Goal: Task Accomplishment & Management: Use online tool/utility

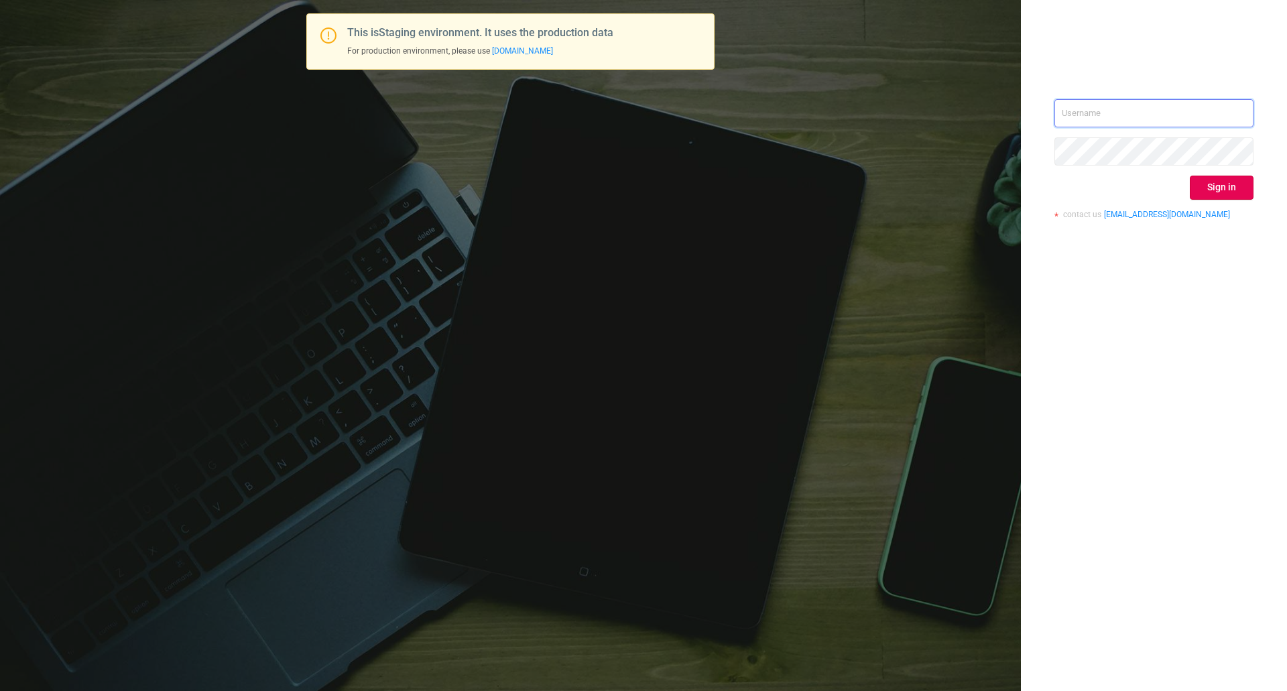
drag, startPoint x: 1074, startPoint y: 104, endPoint x: 1077, endPoint y: 114, distance: 10.6
click at [1074, 104] on input "text" at bounding box center [1153, 113] width 199 height 28
type input "[EMAIL_ADDRESS][DOMAIN_NAME]"
click at [1231, 194] on button "Sign in" at bounding box center [1222, 188] width 64 height 24
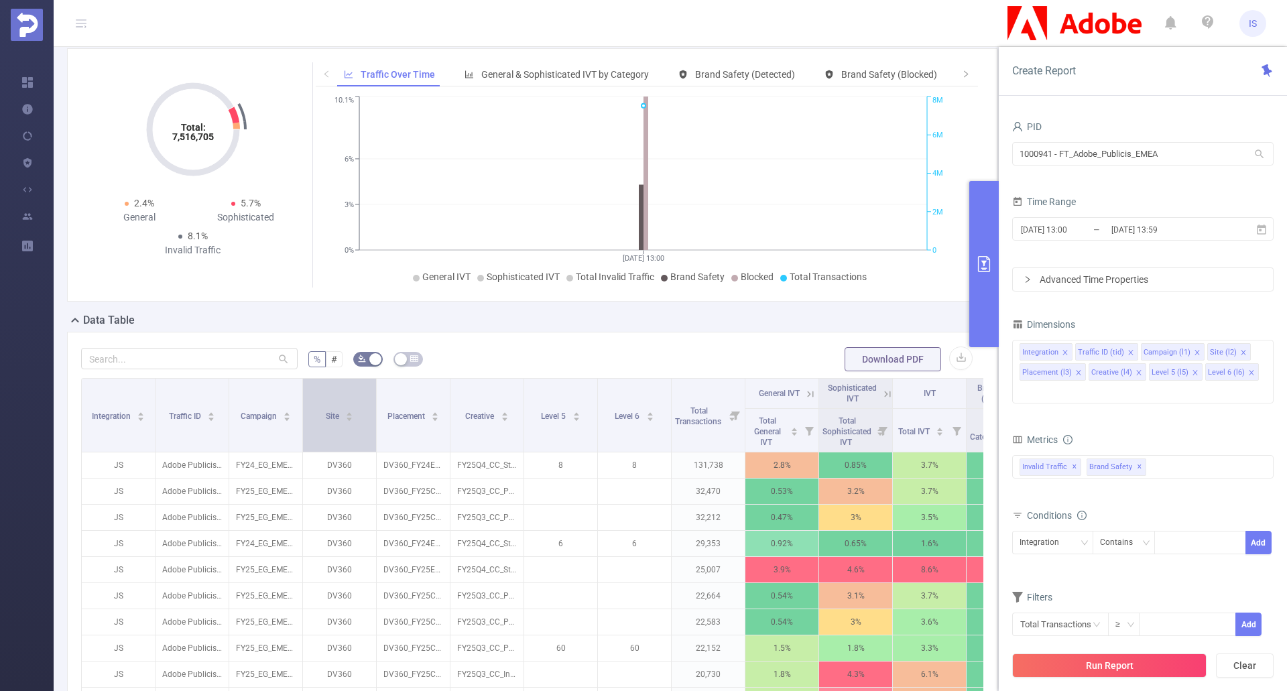
scroll to position [67, 0]
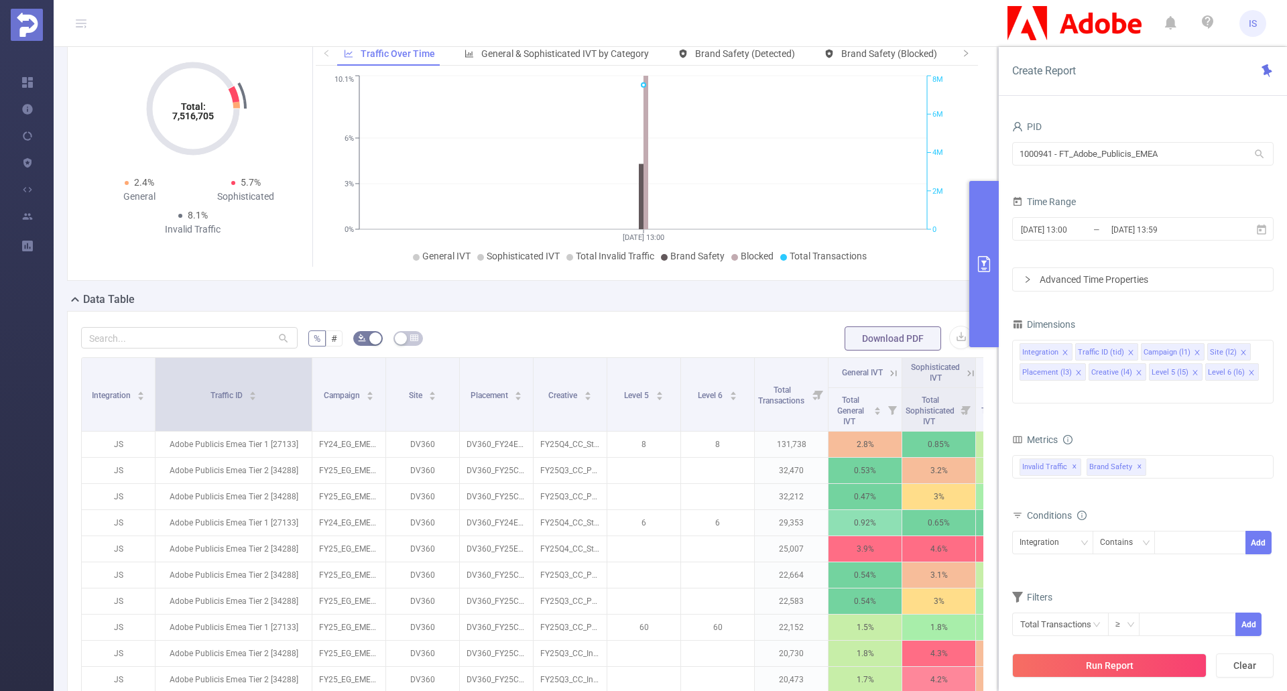
click at [311, 424] on span at bounding box center [311, 394] width 7 height 73
click at [952, 348] on button "button" at bounding box center [960, 337] width 23 height 23
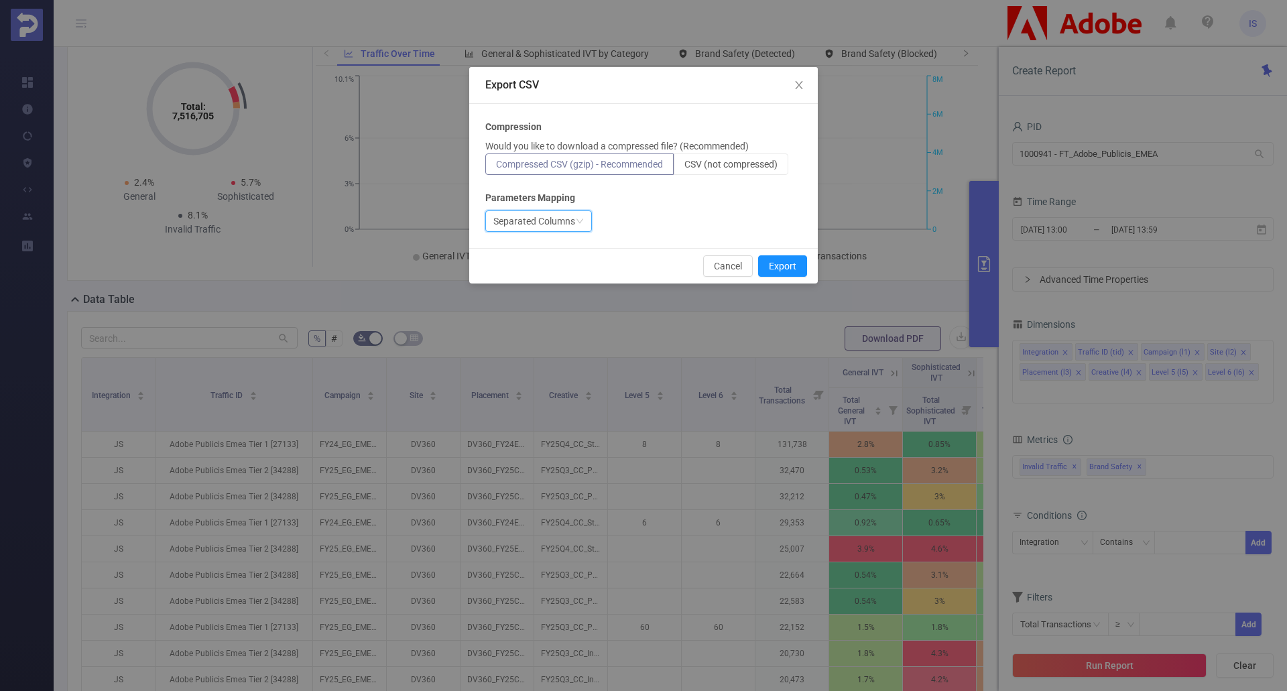
click at [576, 216] on div "Separated Columns" at bounding box center [538, 220] width 107 height 21
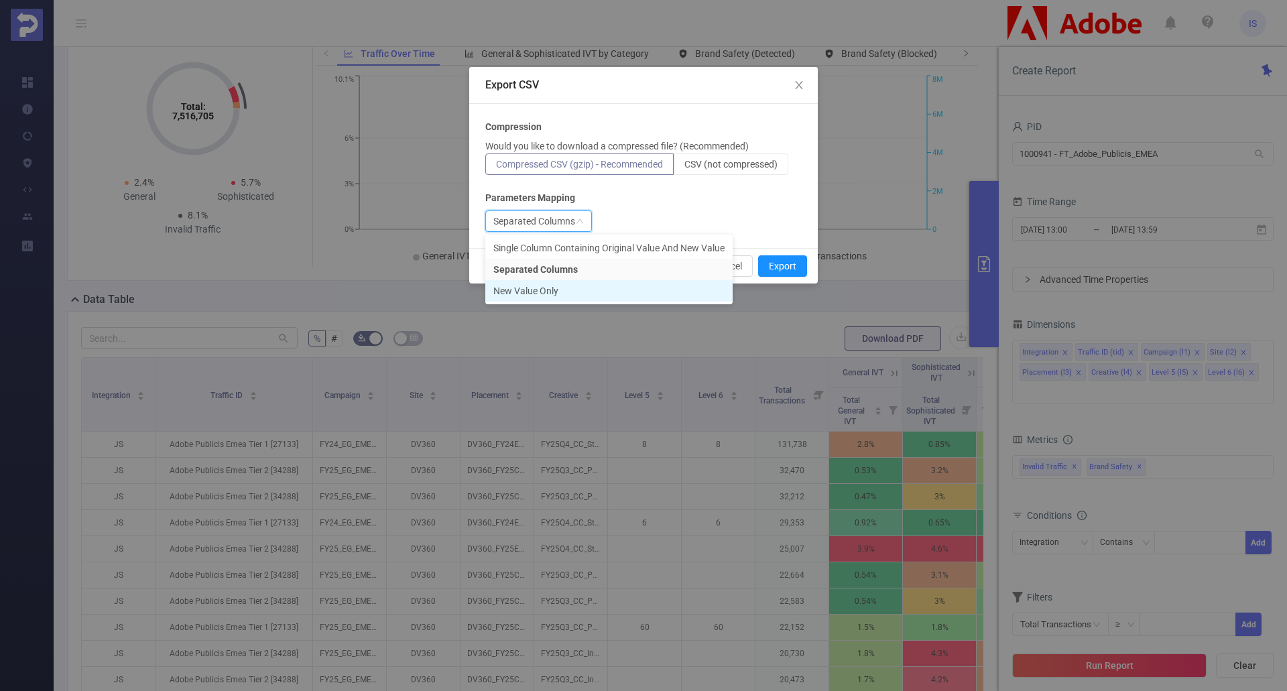
click at [548, 287] on li "New Value Only" at bounding box center [608, 290] width 247 height 21
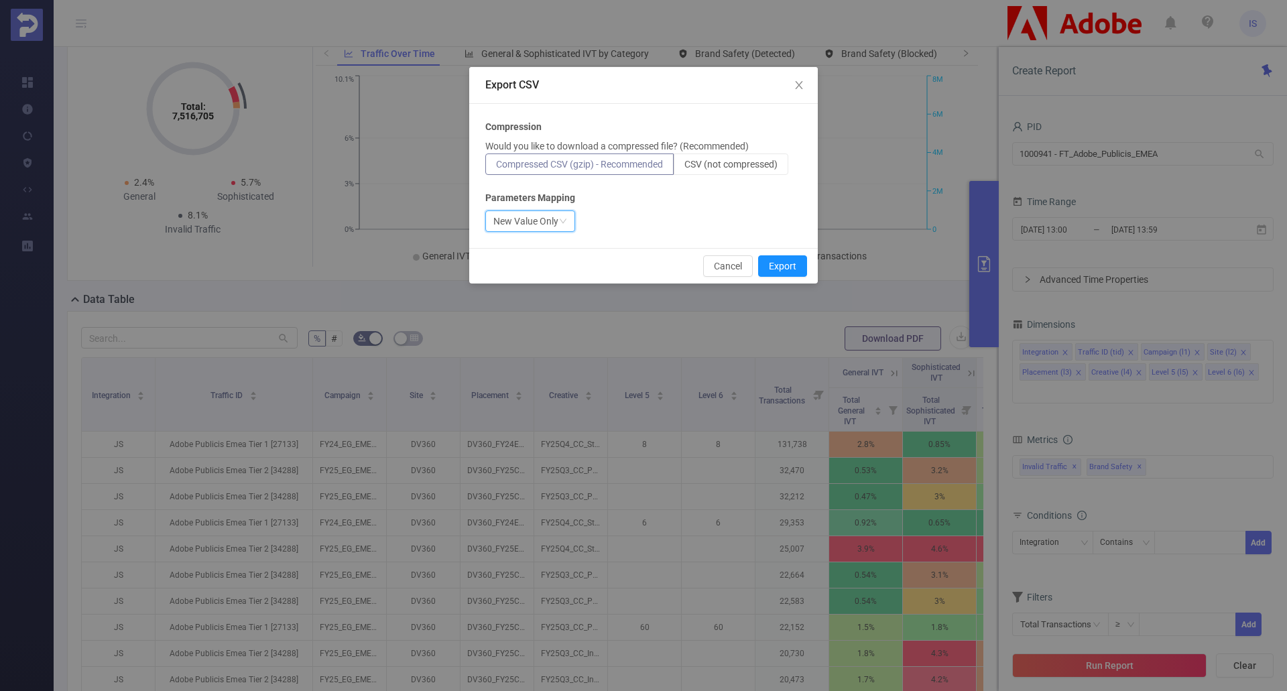
click at [739, 148] on p "Would you like to download a compressed file? (Recommended)" at bounding box center [616, 146] width 263 height 14
click at [742, 163] on span "CSV (not compressed)" at bounding box center [730, 164] width 93 height 11
click at [684, 168] on input "CSV (not compressed)" at bounding box center [684, 168] width 0 height 0
click at [792, 263] on button "Export" at bounding box center [782, 265] width 49 height 21
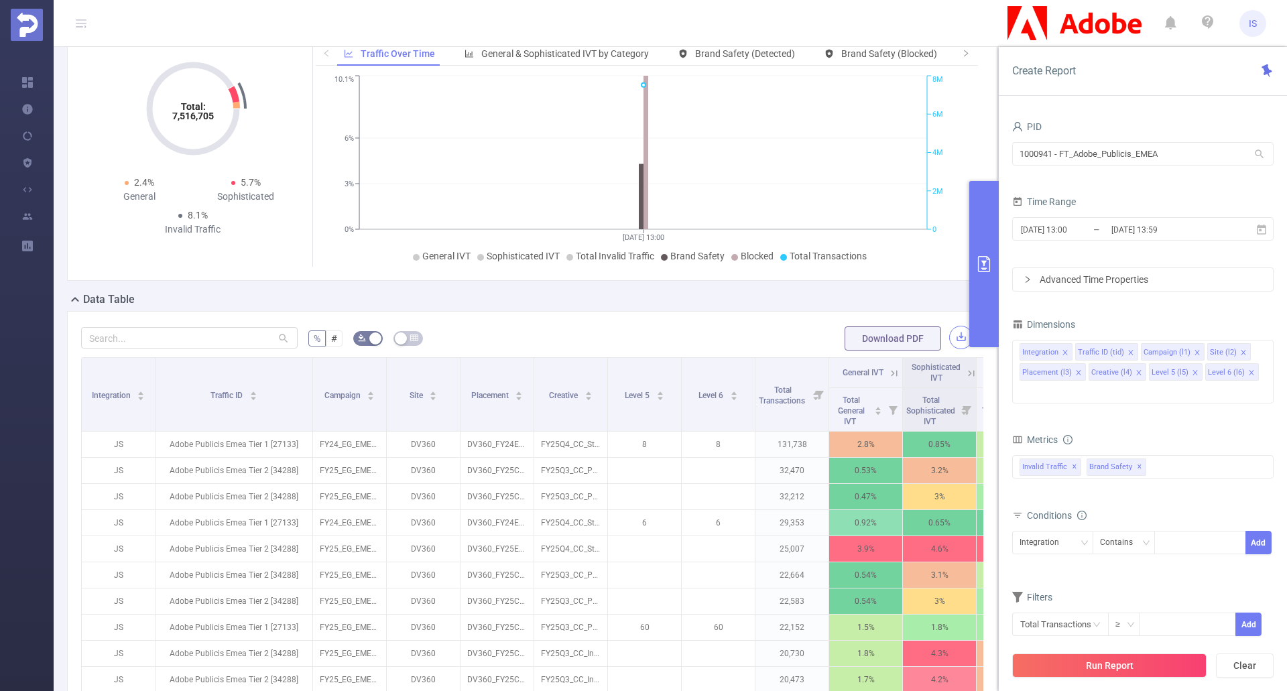
click at [958, 349] on button "button" at bounding box center [960, 337] width 23 height 23
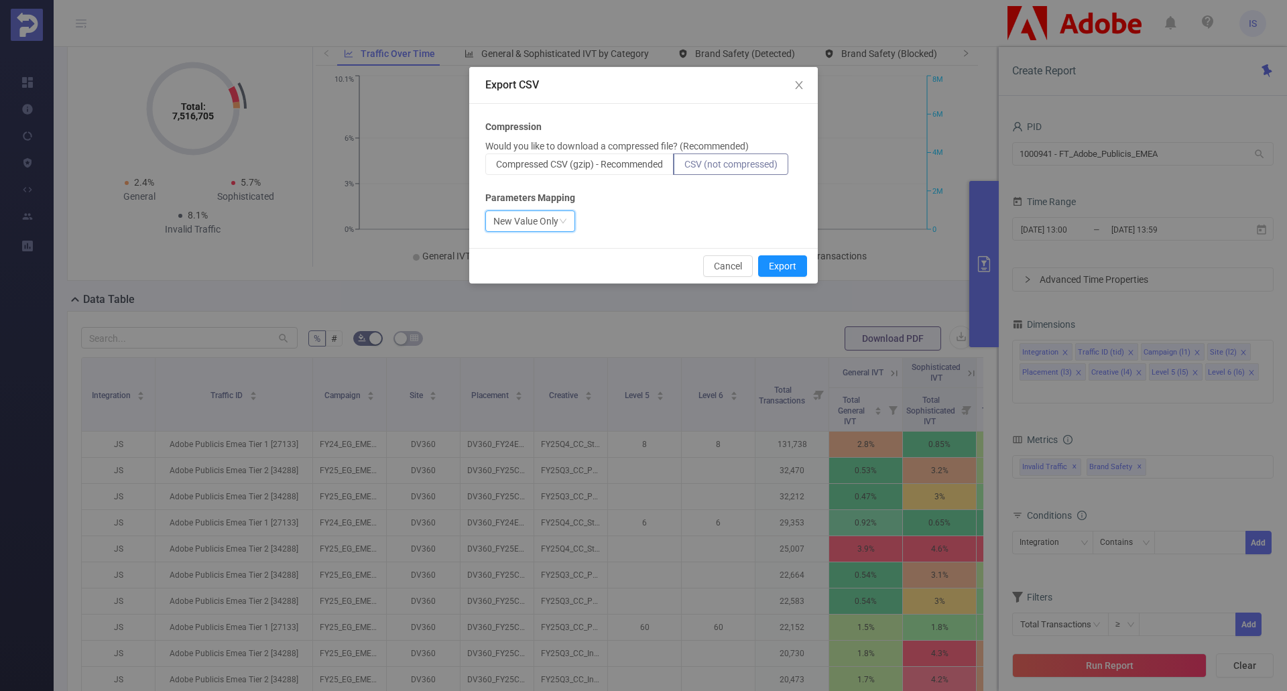
click at [524, 212] on div "New Value Only" at bounding box center [525, 221] width 65 height 20
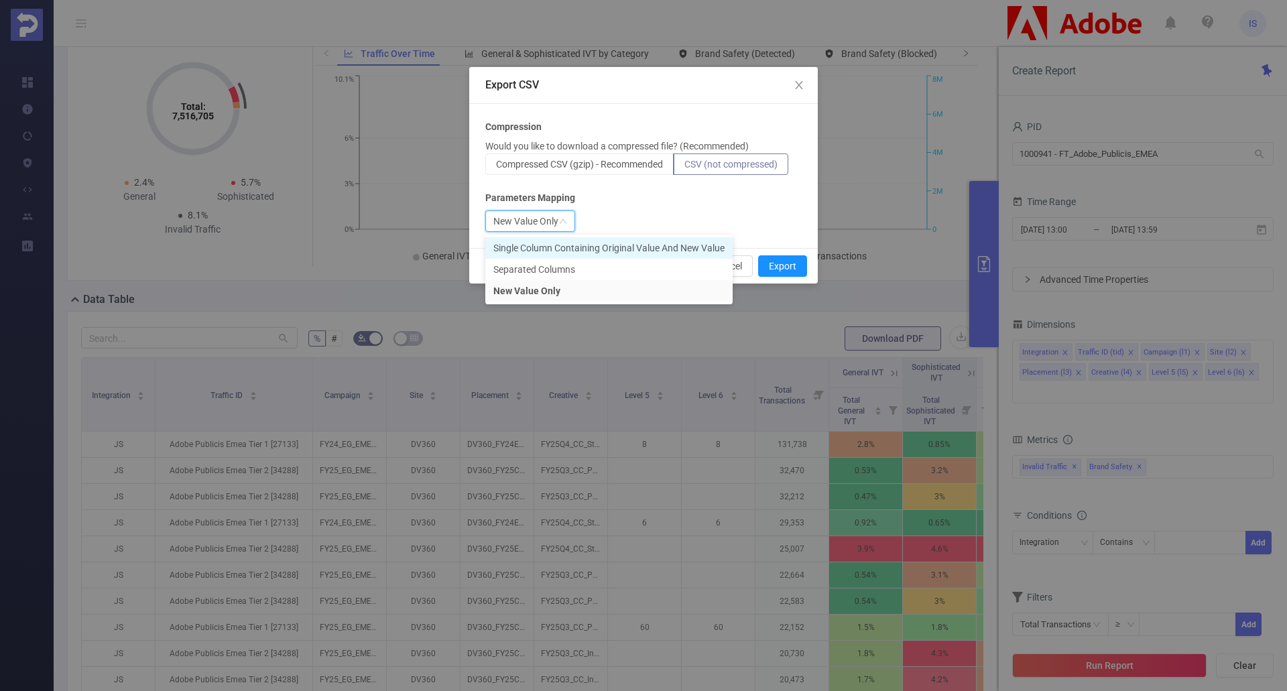
click at [545, 247] on li "Single Column Containing Original Value And New Value" at bounding box center [608, 247] width 247 height 21
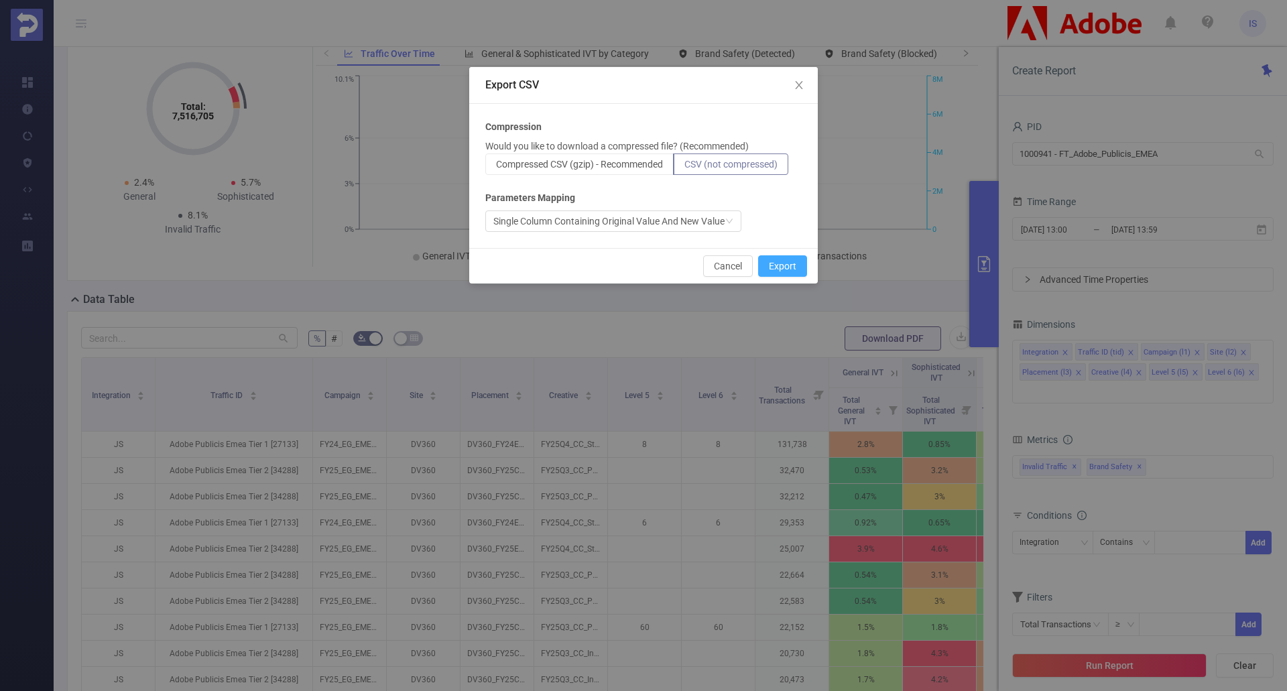
click at [786, 257] on button "Export" at bounding box center [782, 265] width 49 height 21
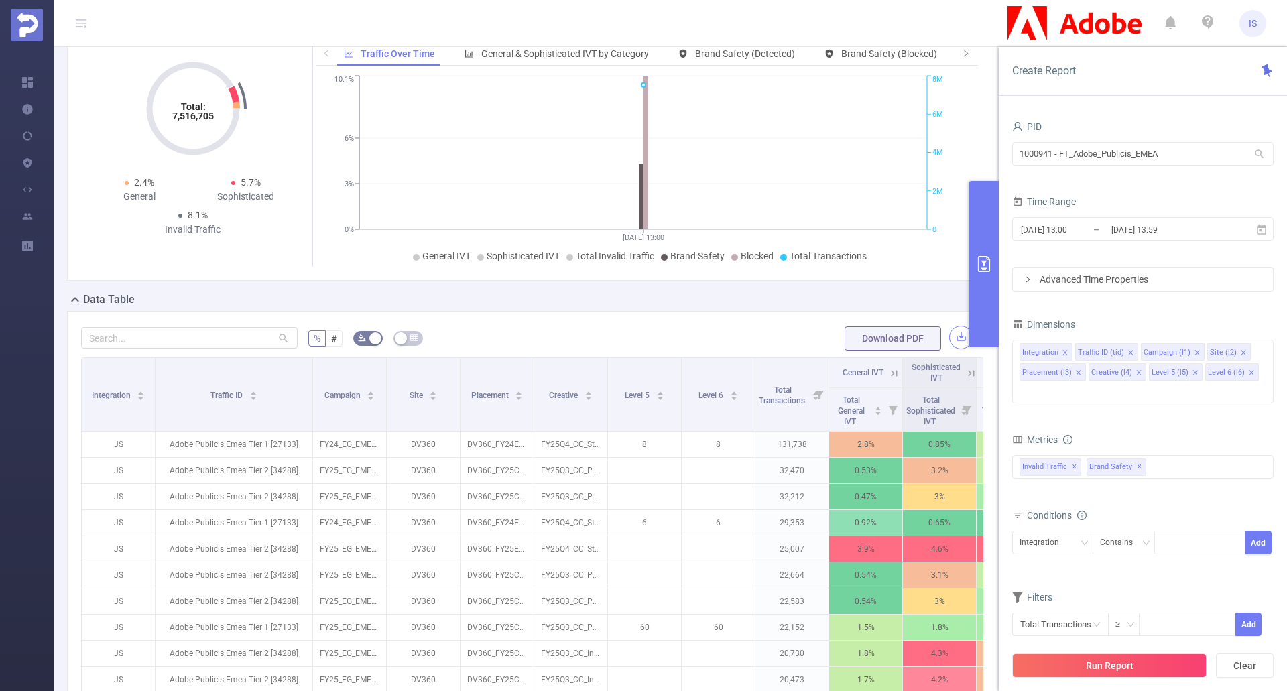
click at [954, 344] on button "button" at bounding box center [960, 337] width 23 height 23
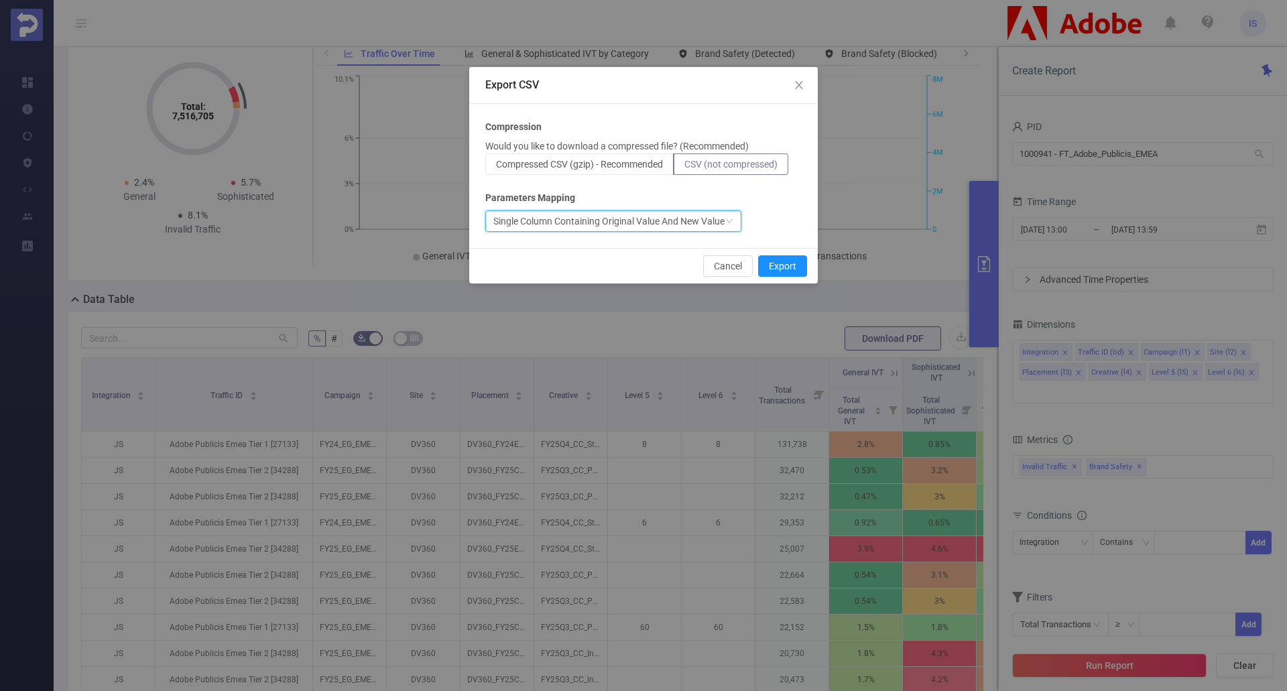
click at [643, 219] on div "Single Column Containing Original Value And New Value" at bounding box center [608, 221] width 231 height 20
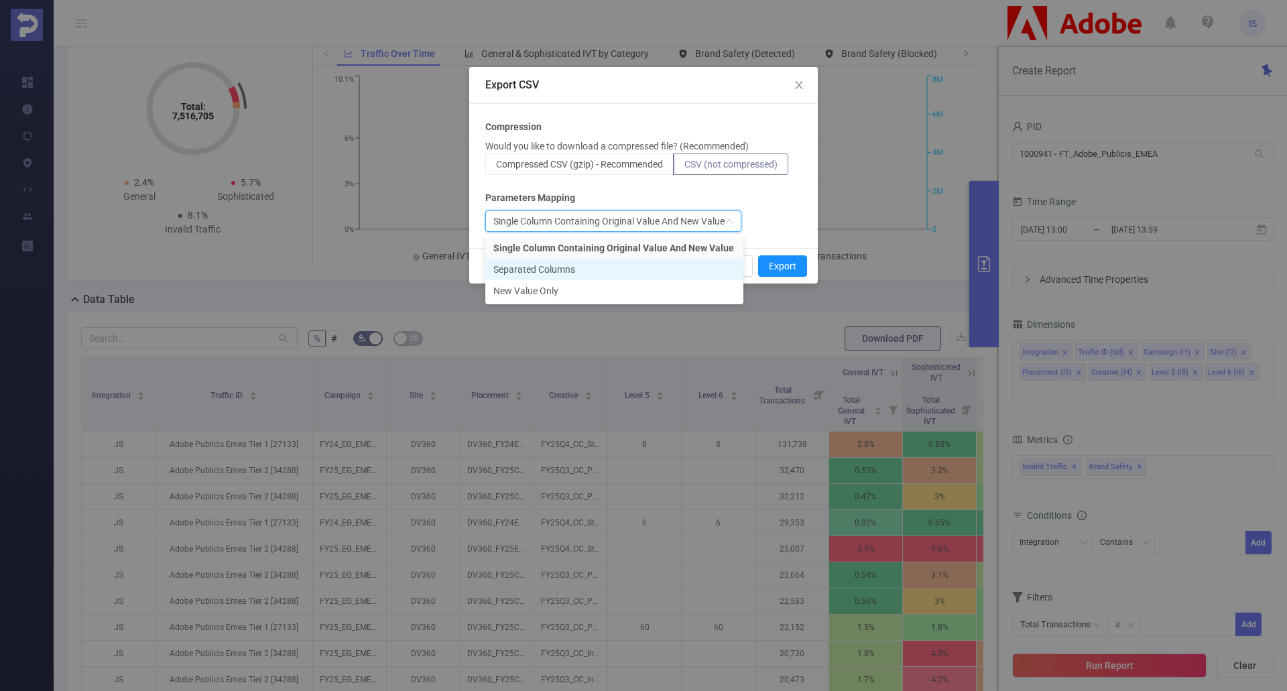
click at [553, 271] on li "Separated Columns" at bounding box center [614, 269] width 258 height 21
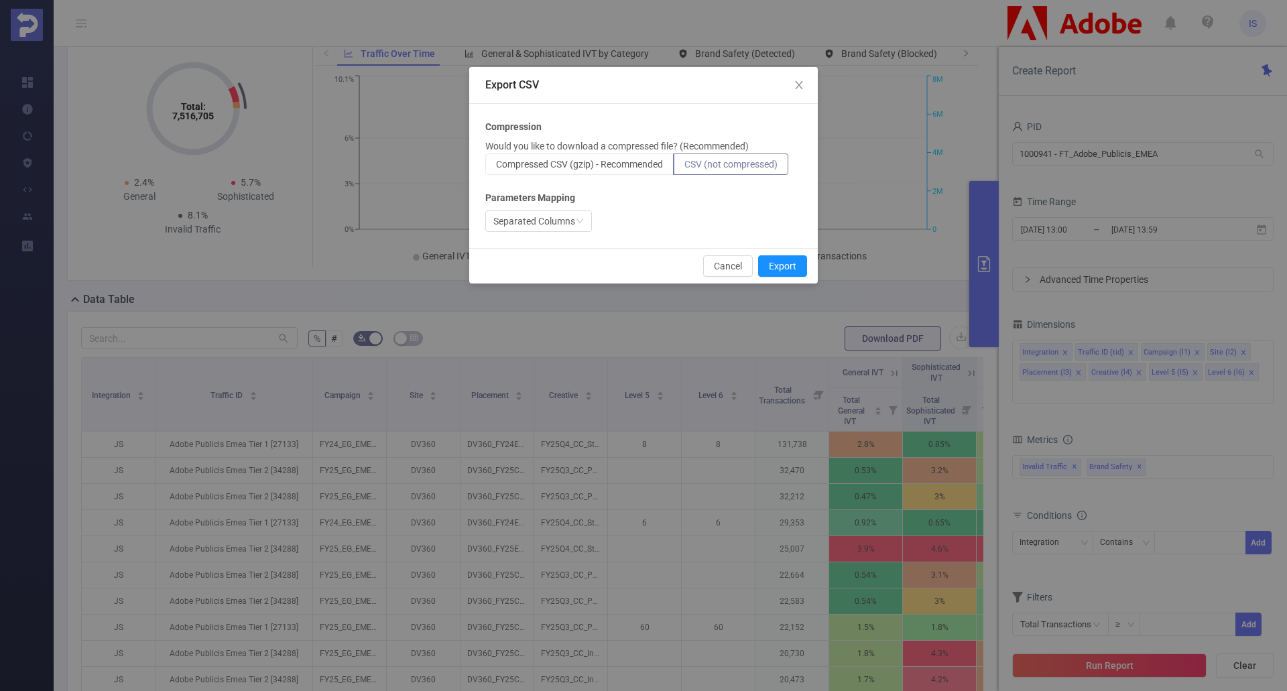
click at [722, 214] on div "Separated Columns" at bounding box center [643, 220] width 316 height 21
click at [779, 265] on button "Export" at bounding box center [782, 265] width 49 height 21
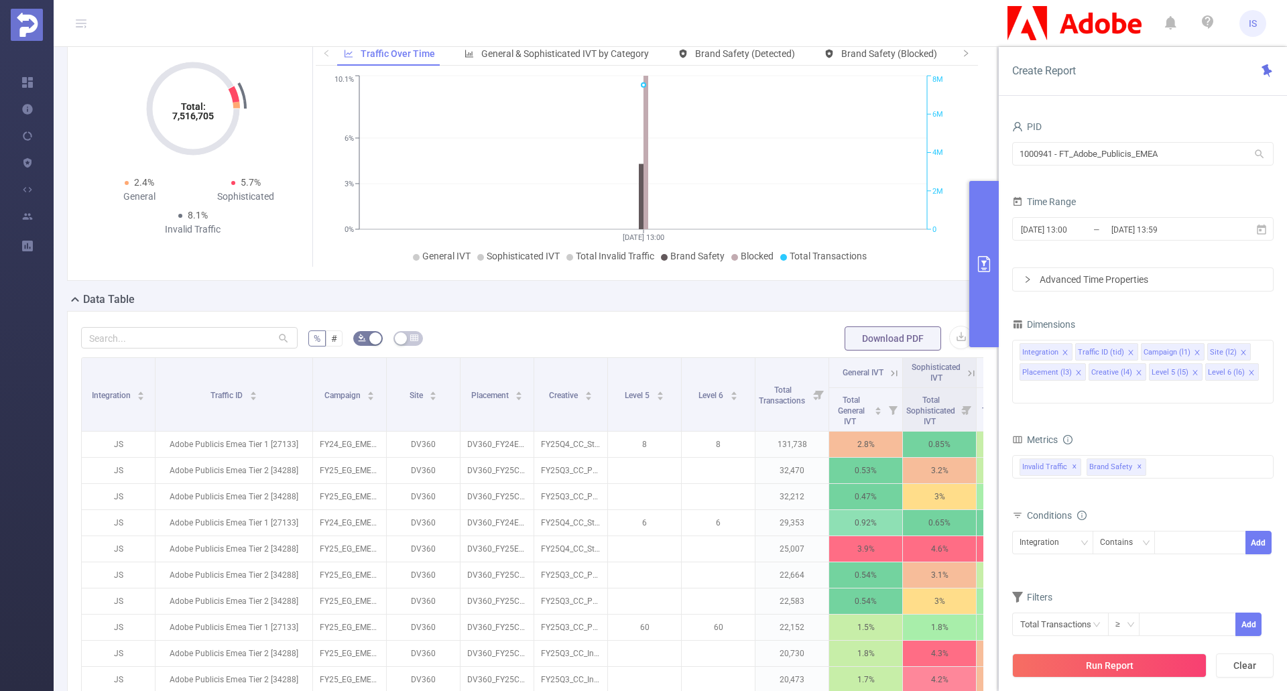
click at [692, 308] on div "Data Table" at bounding box center [537, 301] width 941 height 19
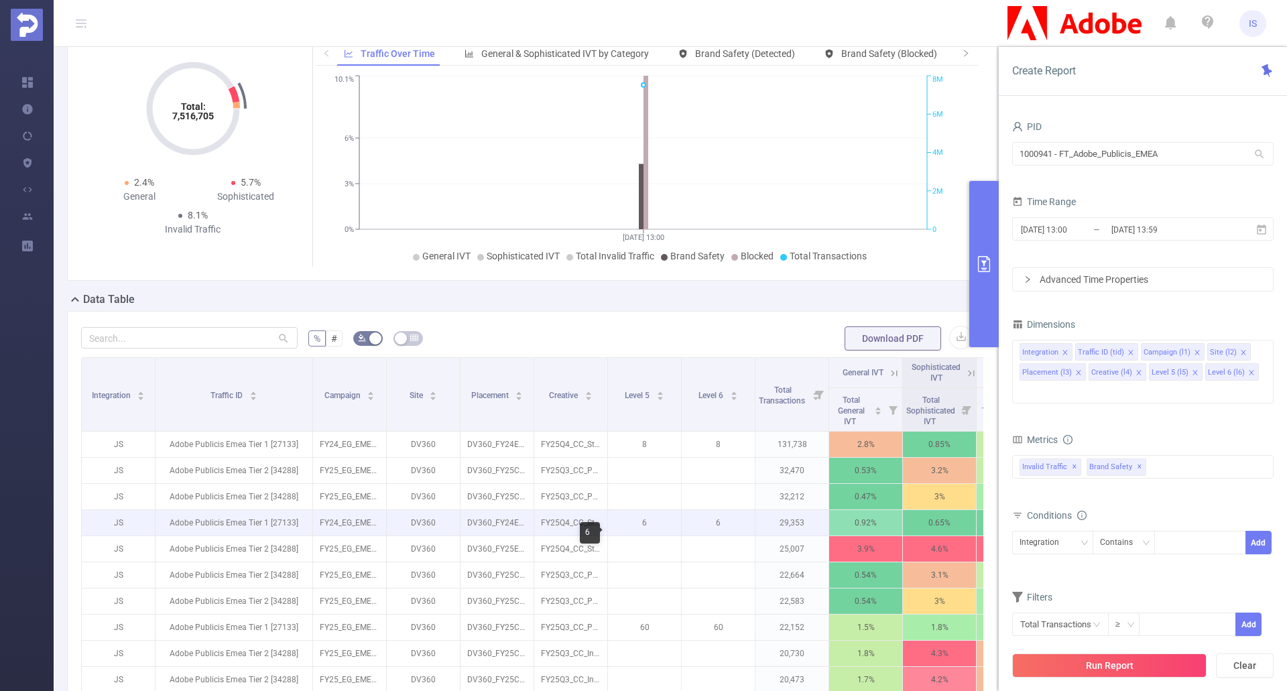
scroll to position [201, 0]
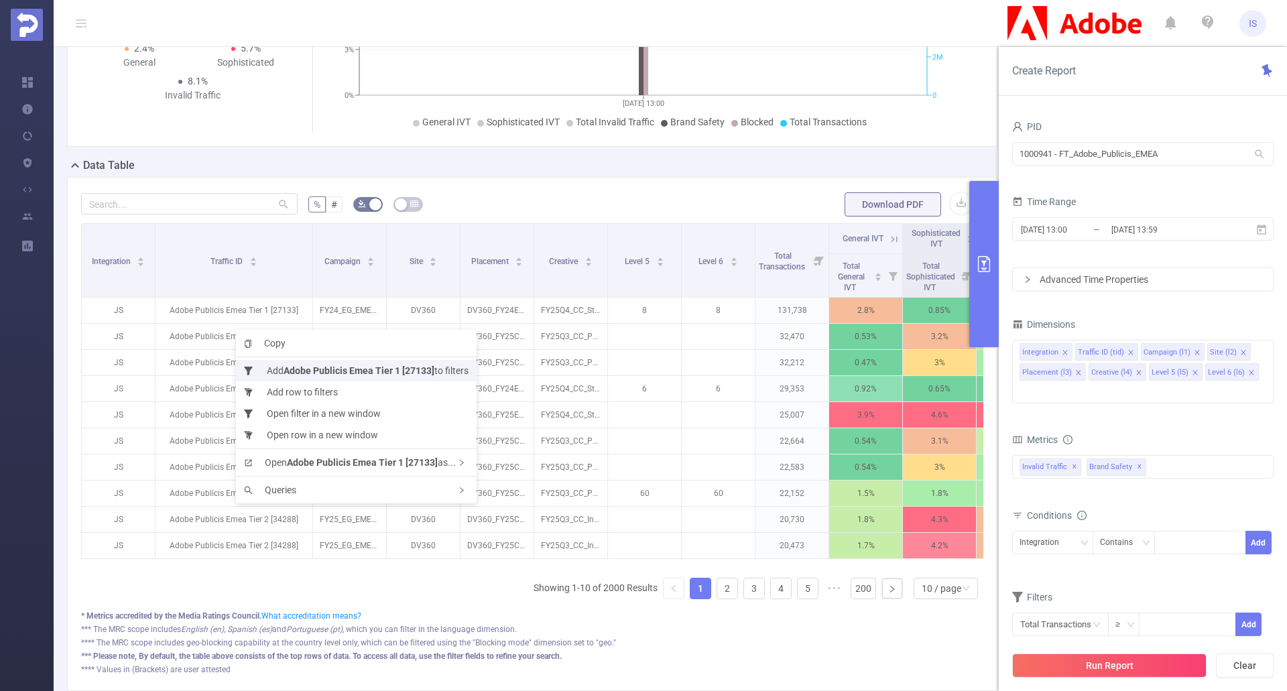
click at [275, 369] on li "Add Adobe Publicis Emea Tier 1 [27133] to filters" at bounding box center [356, 370] width 241 height 21
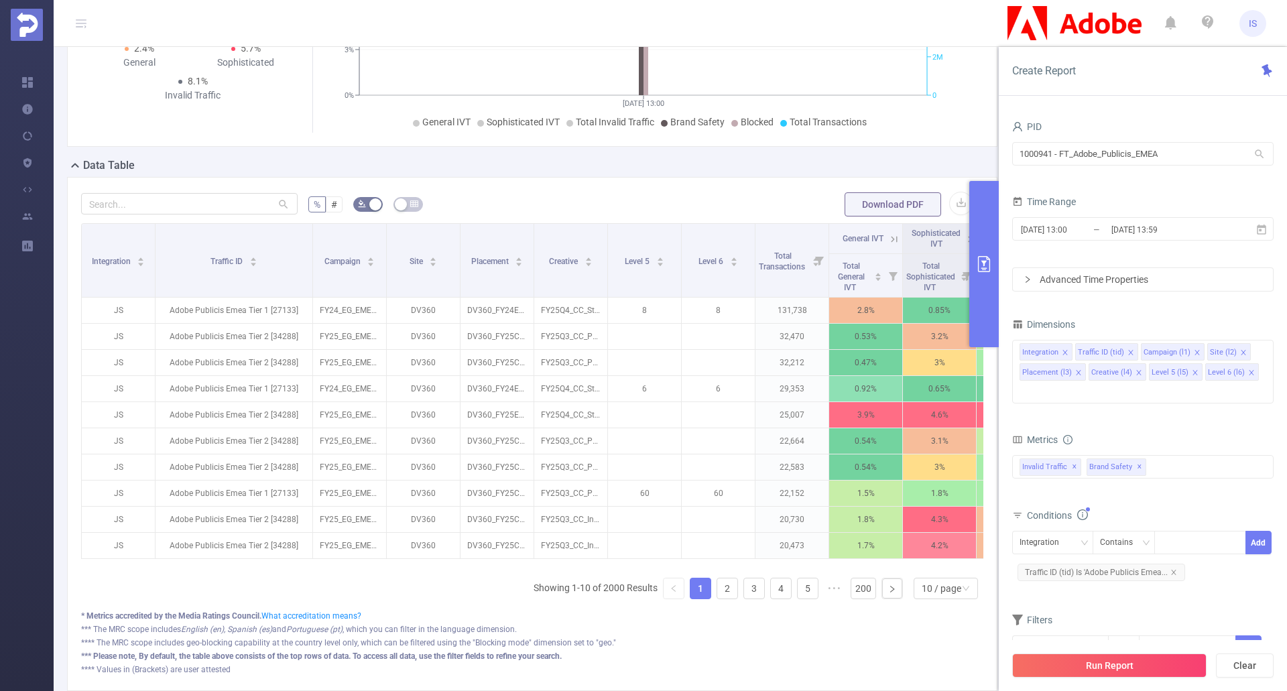
click at [1114, 669] on button "Run Report" at bounding box center [1109, 665] width 194 height 24
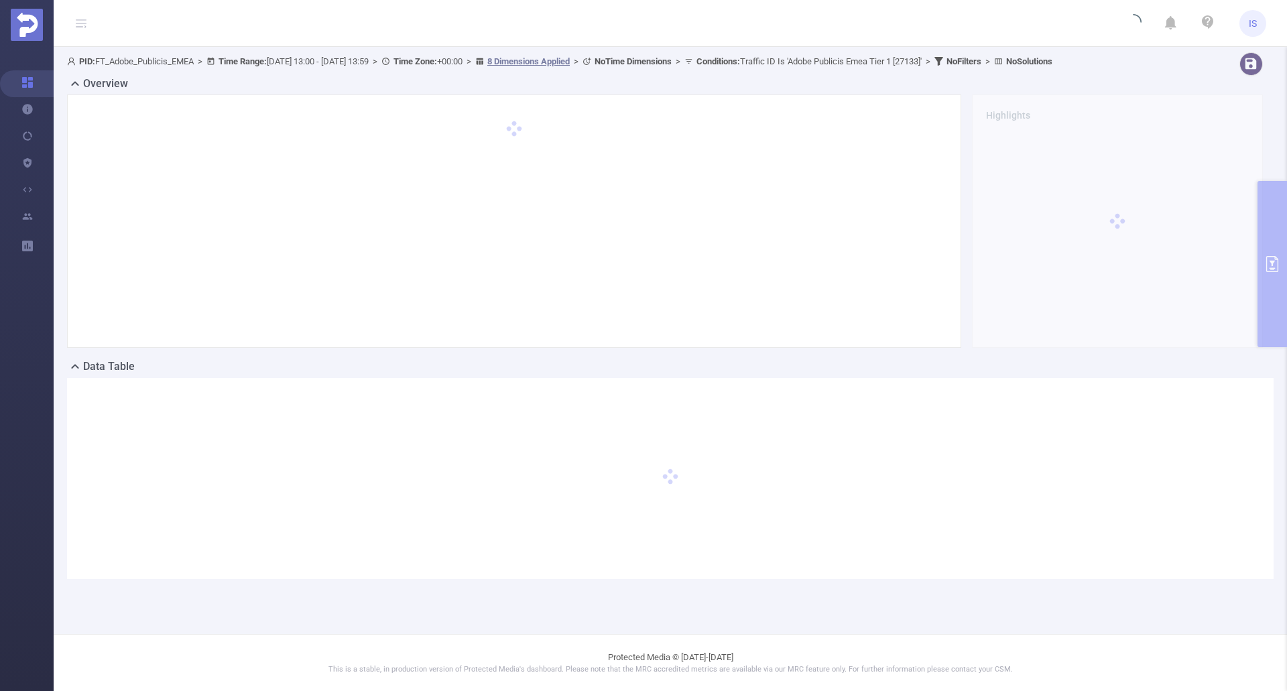
scroll to position [0, 0]
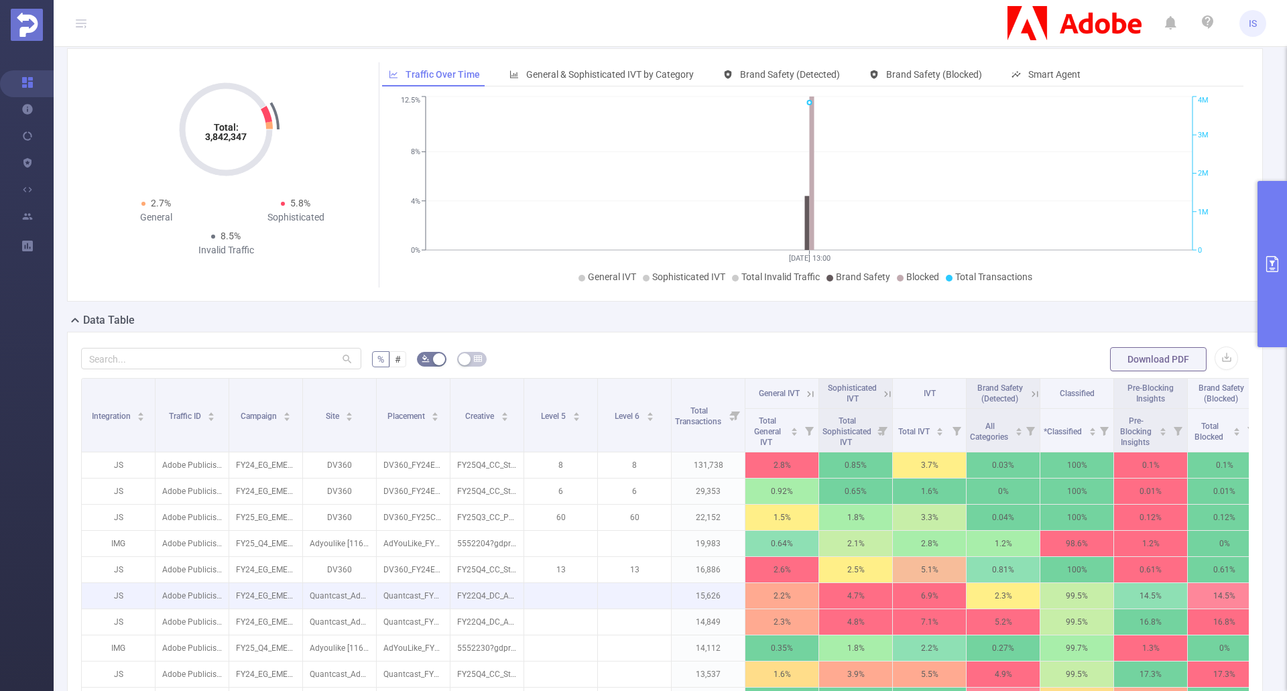
scroll to position [268, 0]
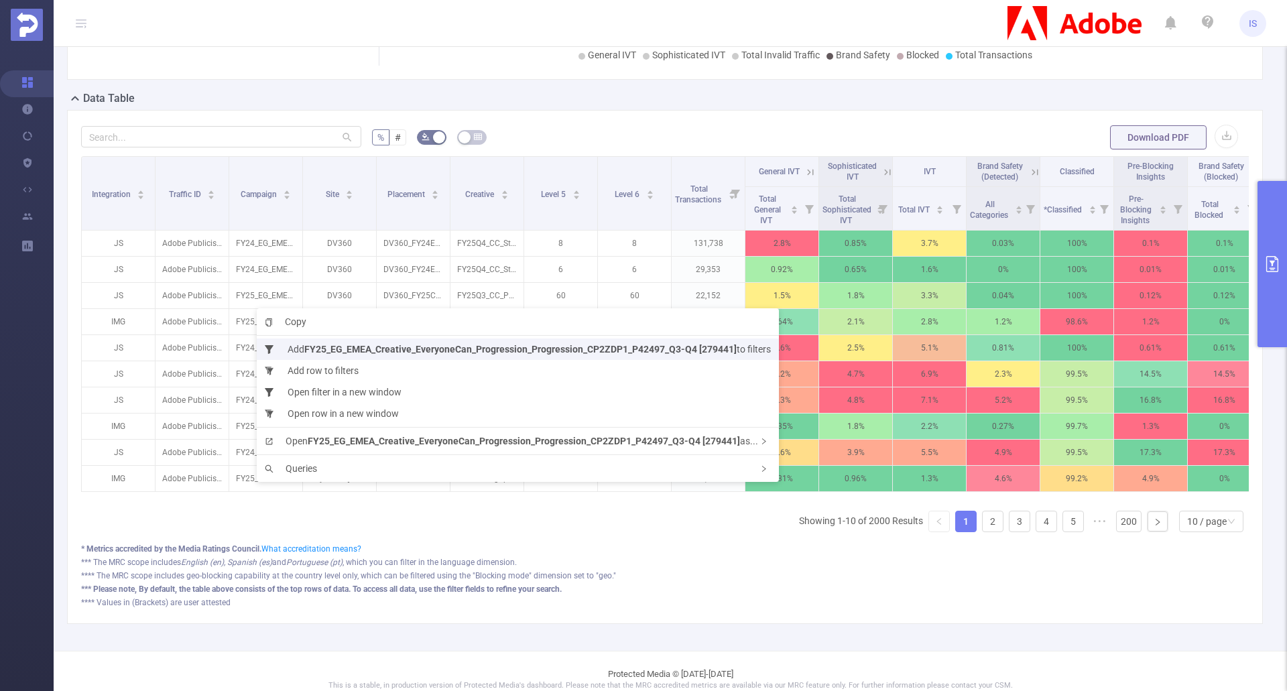
click at [301, 346] on li "Add FY25_EG_EMEA_Creative_EveryoneCan_Progression_Progression_CP2ZDP1_P42497_Q3…" at bounding box center [518, 348] width 522 height 21
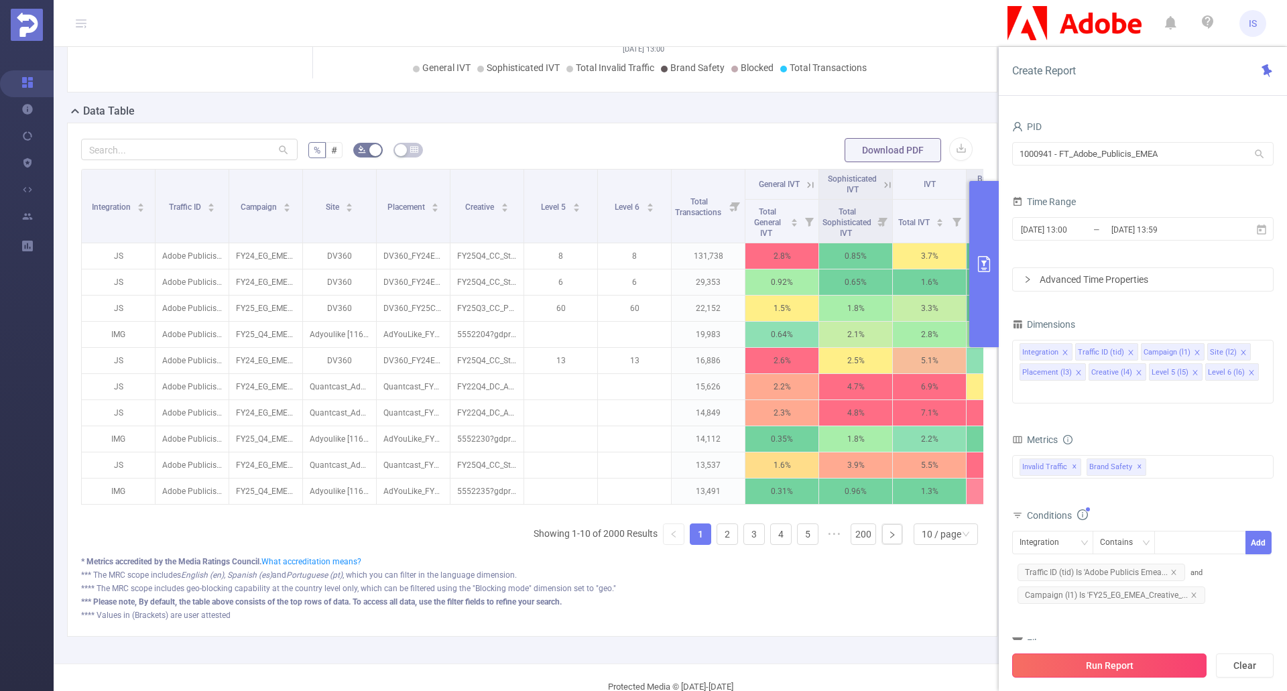
click at [1063, 659] on button "Run Report" at bounding box center [1109, 665] width 194 height 24
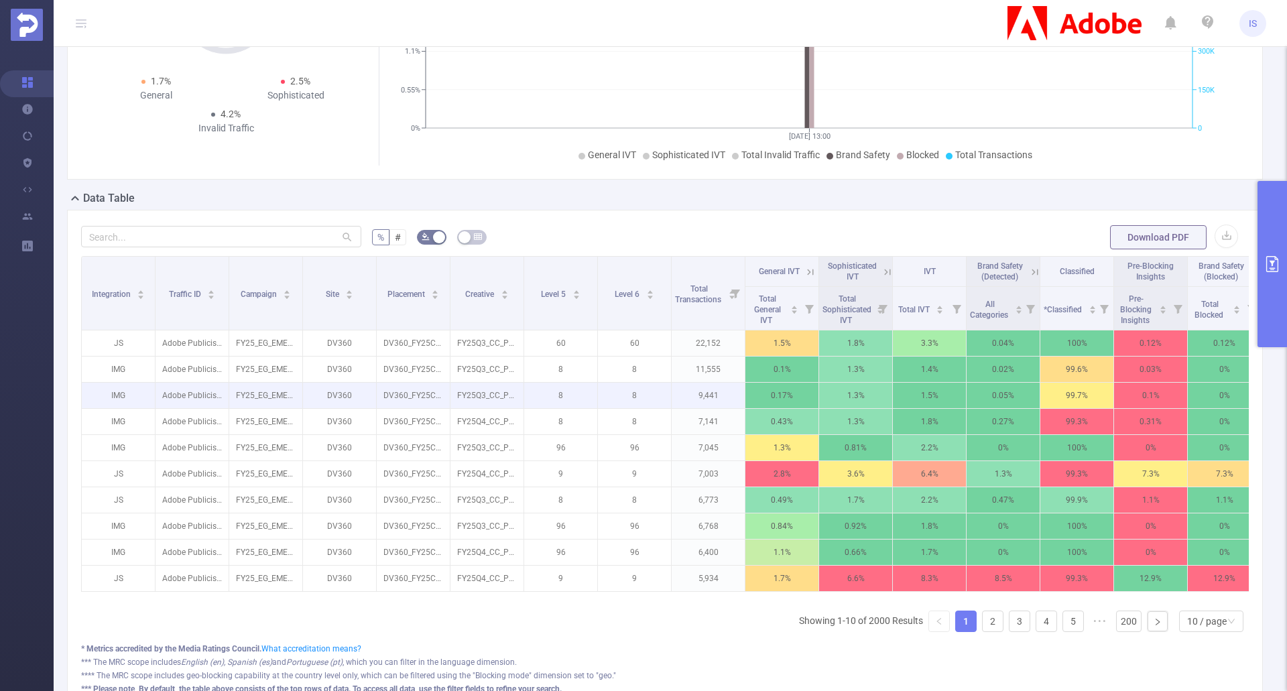
scroll to position [201, 0]
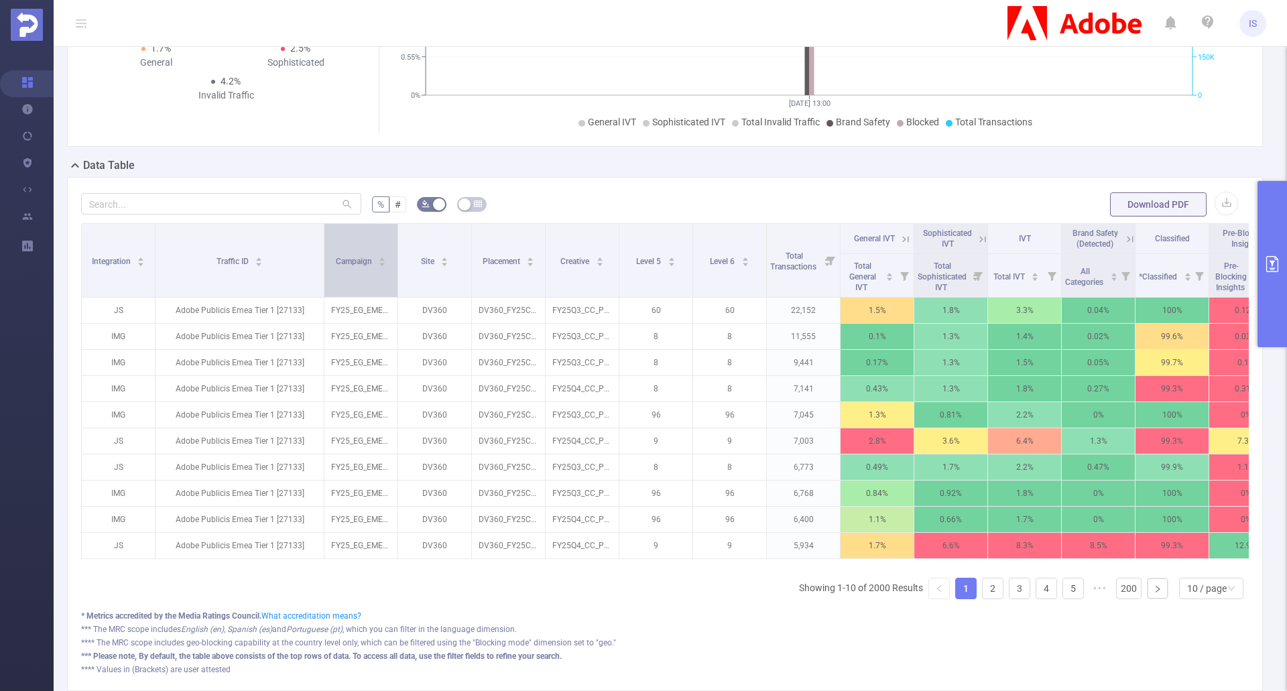
drag, startPoint x: 320, startPoint y: 265, endPoint x: 302, endPoint y: 261, distance: 18.4
click at [320, 263] on span at bounding box center [323, 260] width 7 height 73
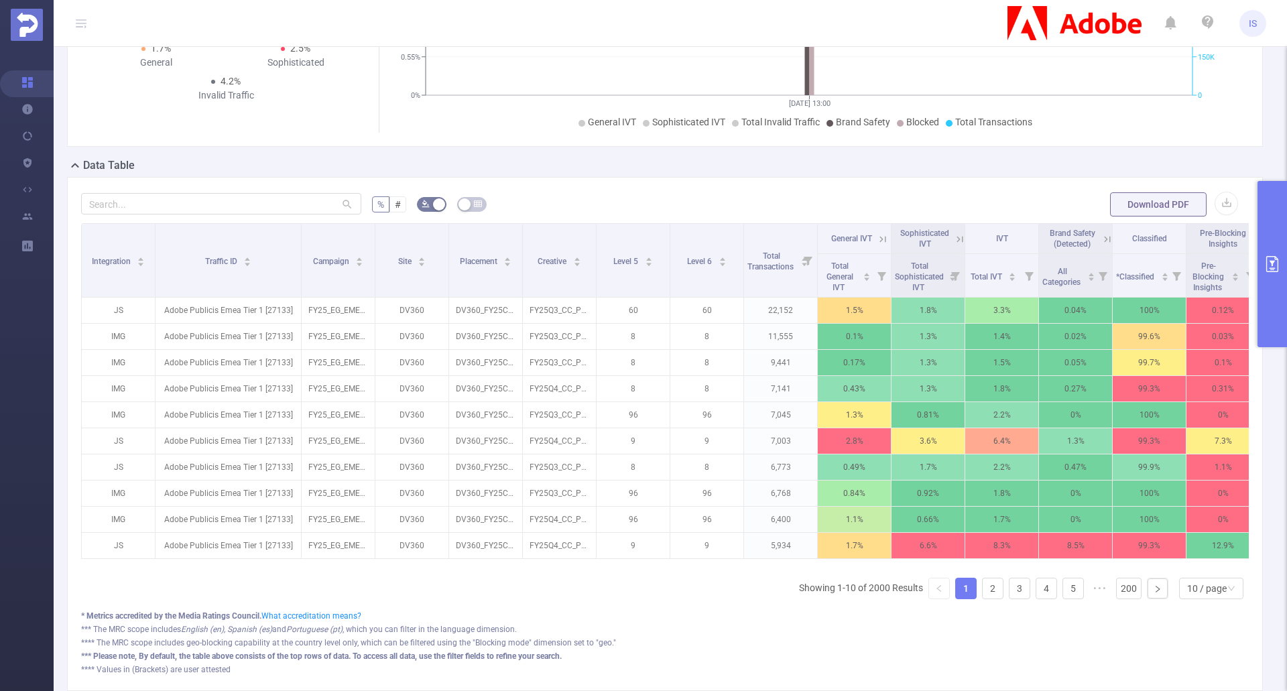
click at [1265, 290] on button "primary" at bounding box center [1271, 264] width 29 height 166
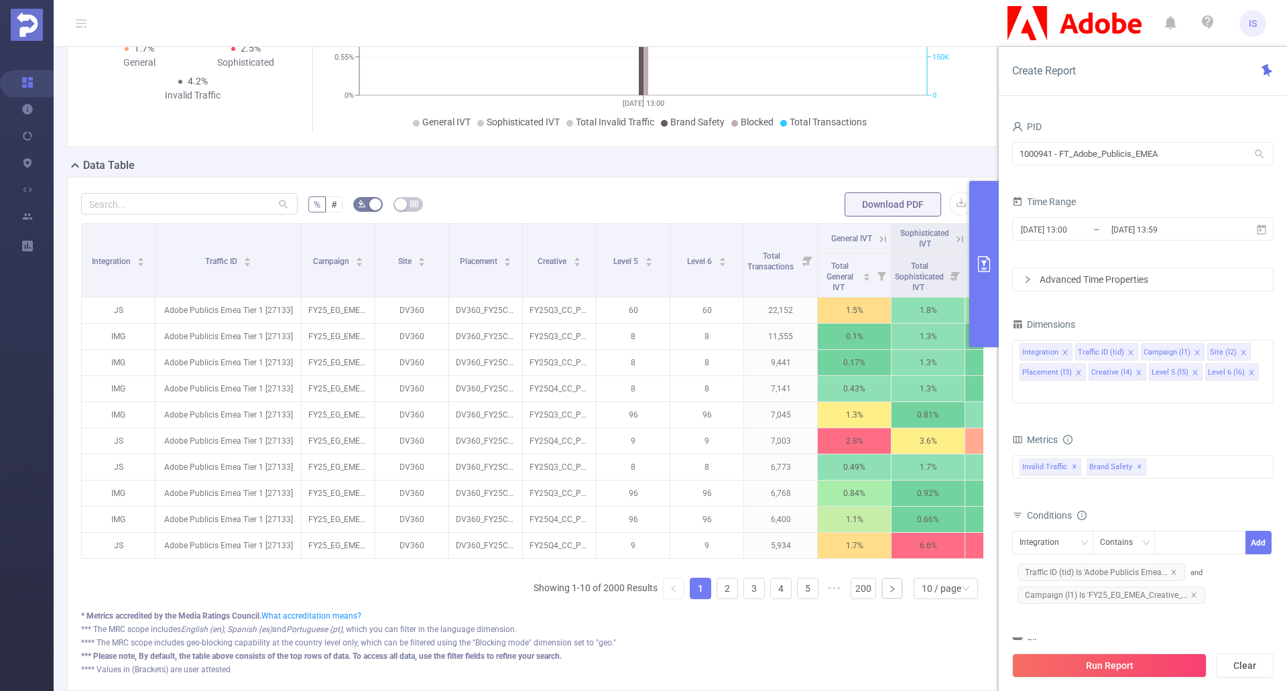
click at [1129, 274] on div "Advanced Time Properties" at bounding box center [1143, 279] width 260 height 23
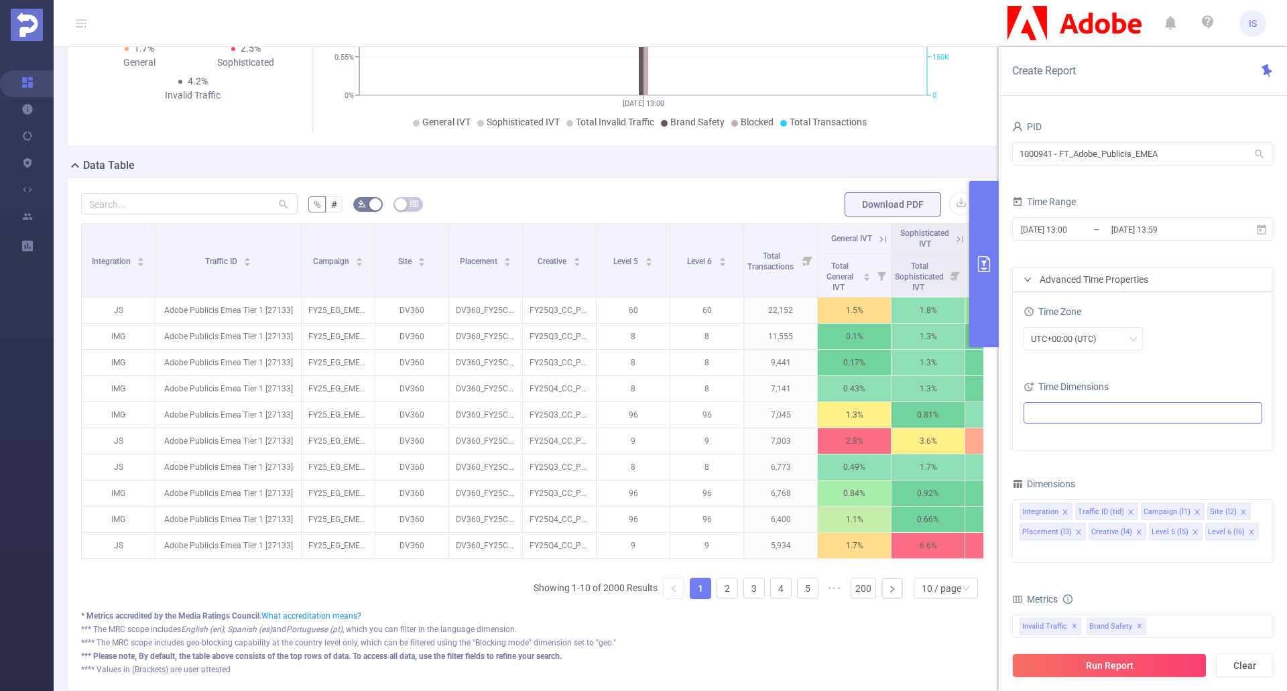
click at [1080, 410] on ul at bounding box center [1137, 413] width 220 height 20
click at [1038, 487] on span at bounding box center [1034, 485] width 16 height 16
click at [1063, 531] on span at bounding box center [1059, 531] width 11 height 11
click at [1155, 372] on div "Time Zone UTC+00:00 (UTC) Time Dimensions Hour Range" at bounding box center [1143, 371] width 260 height 159
click at [1113, 663] on button "Run Report" at bounding box center [1109, 665] width 194 height 24
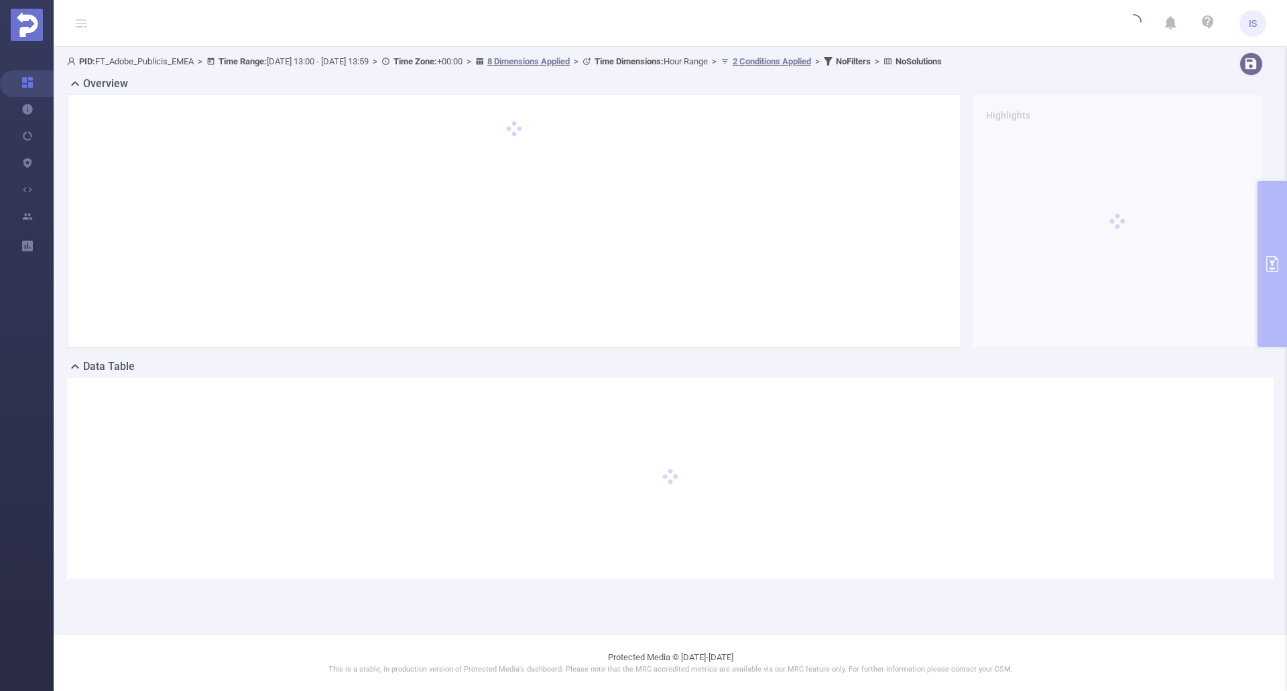
scroll to position [0, 0]
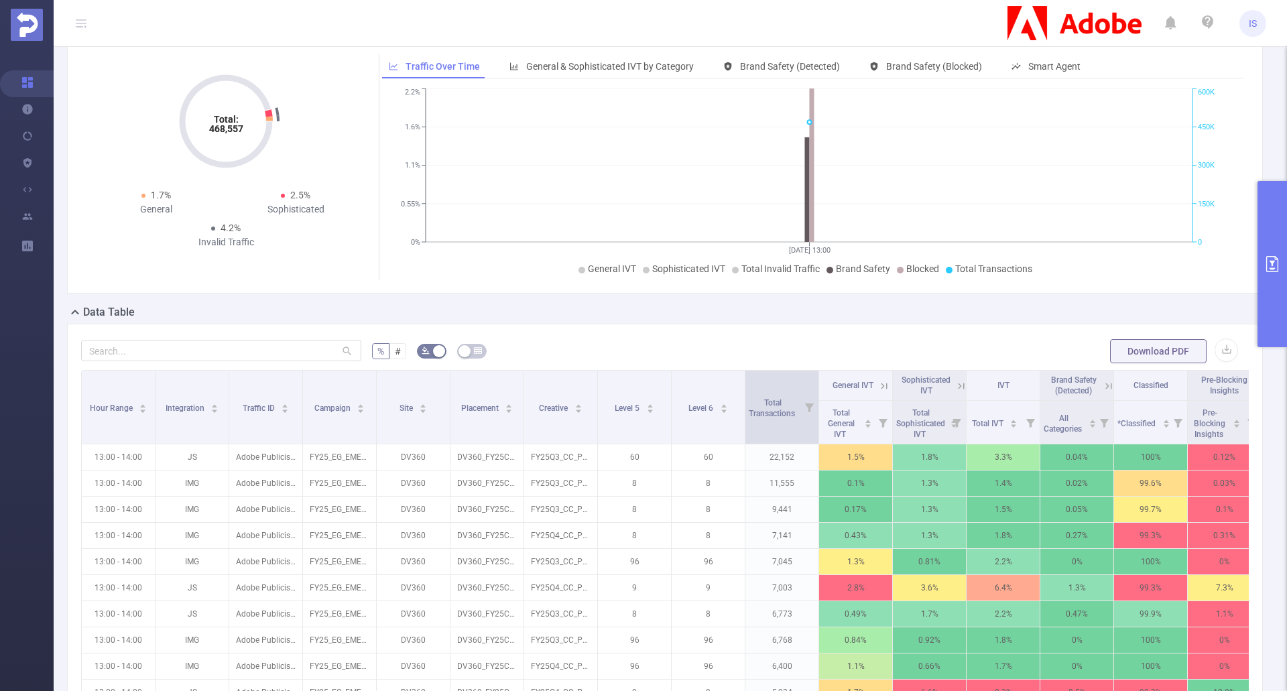
scroll to position [134, 0]
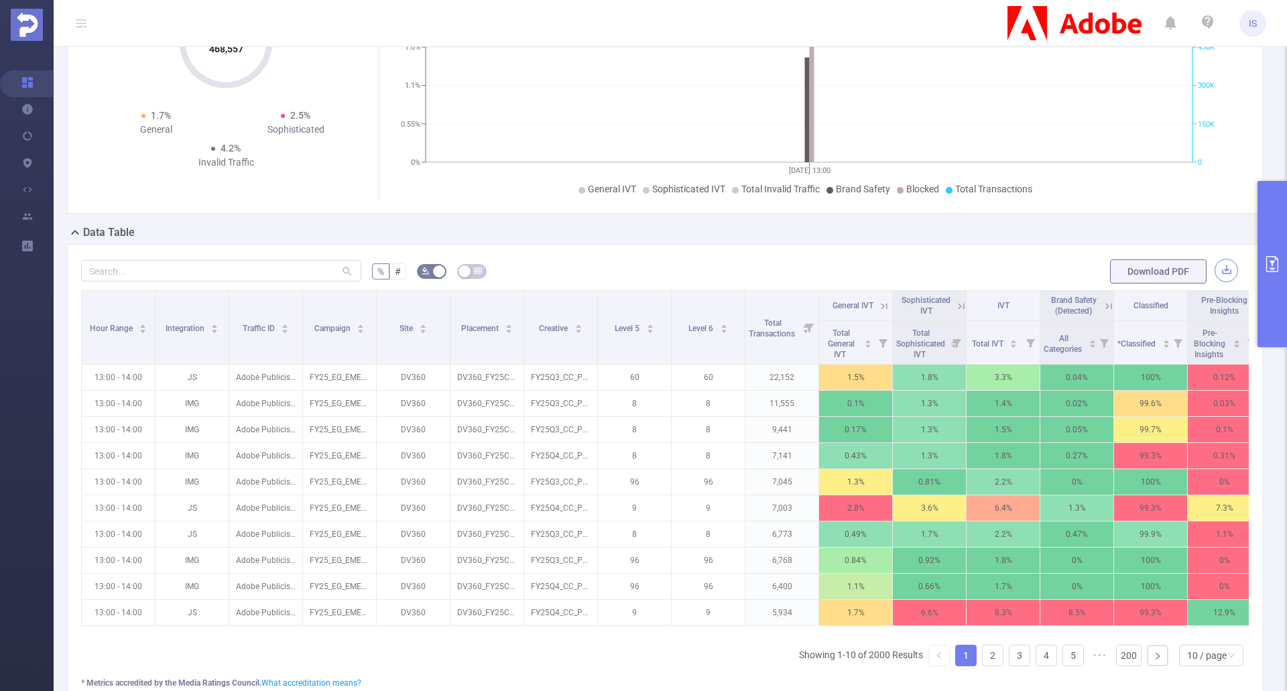
click at [1218, 267] on button "button" at bounding box center [1225, 270] width 23 height 23
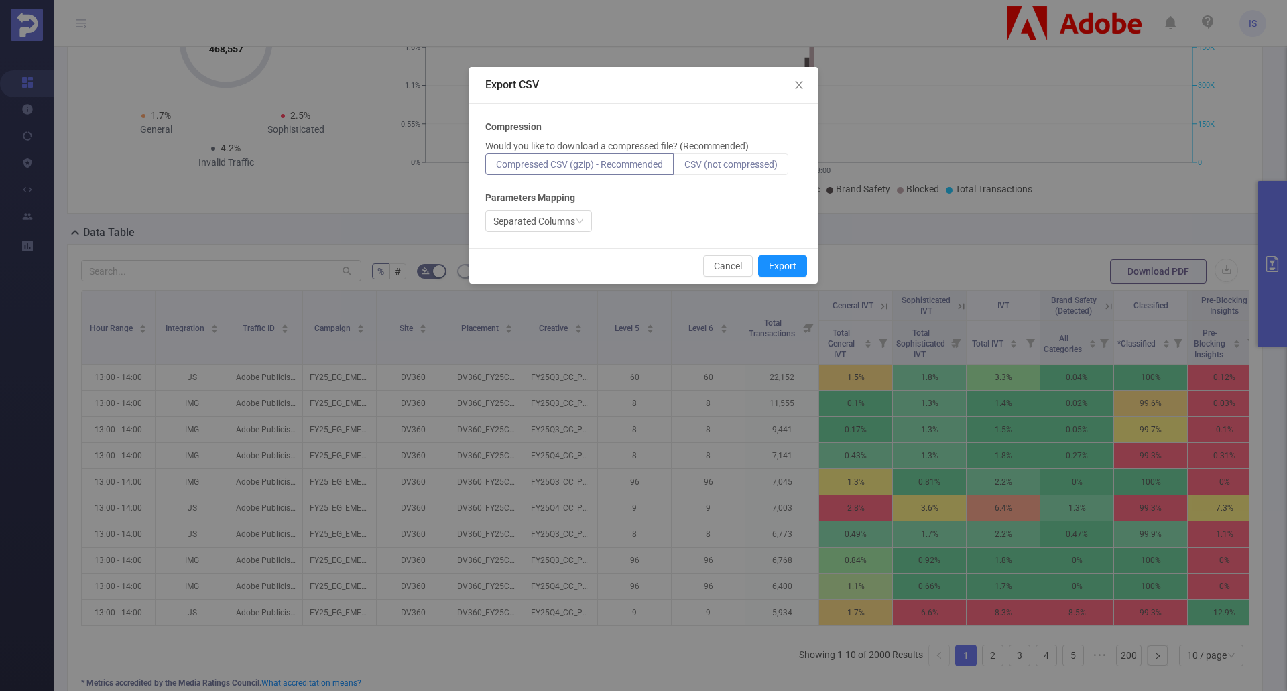
click at [743, 163] on span "CSV (not compressed)" at bounding box center [730, 164] width 93 height 11
click at [684, 168] on input "CSV (not compressed)" at bounding box center [684, 168] width 0 height 0
click at [563, 220] on div "Separated Columns" at bounding box center [534, 221] width 82 height 20
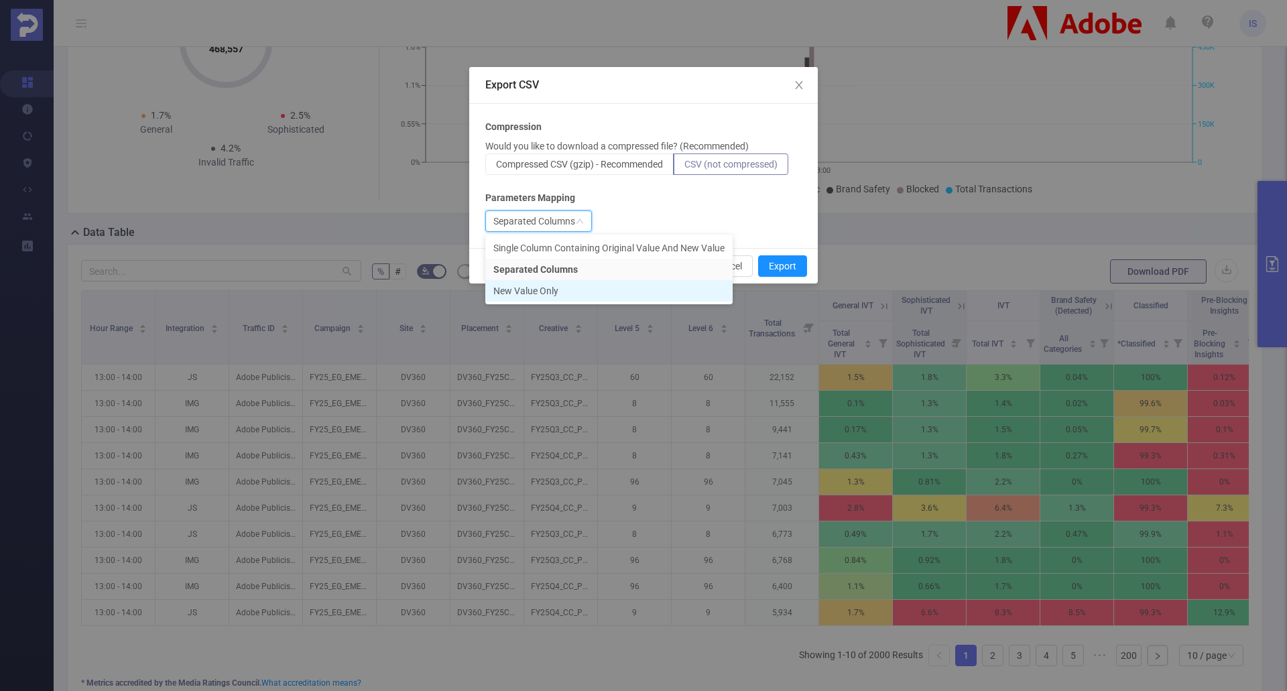
click at [537, 293] on li "New Value Only" at bounding box center [608, 290] width 247 height 21
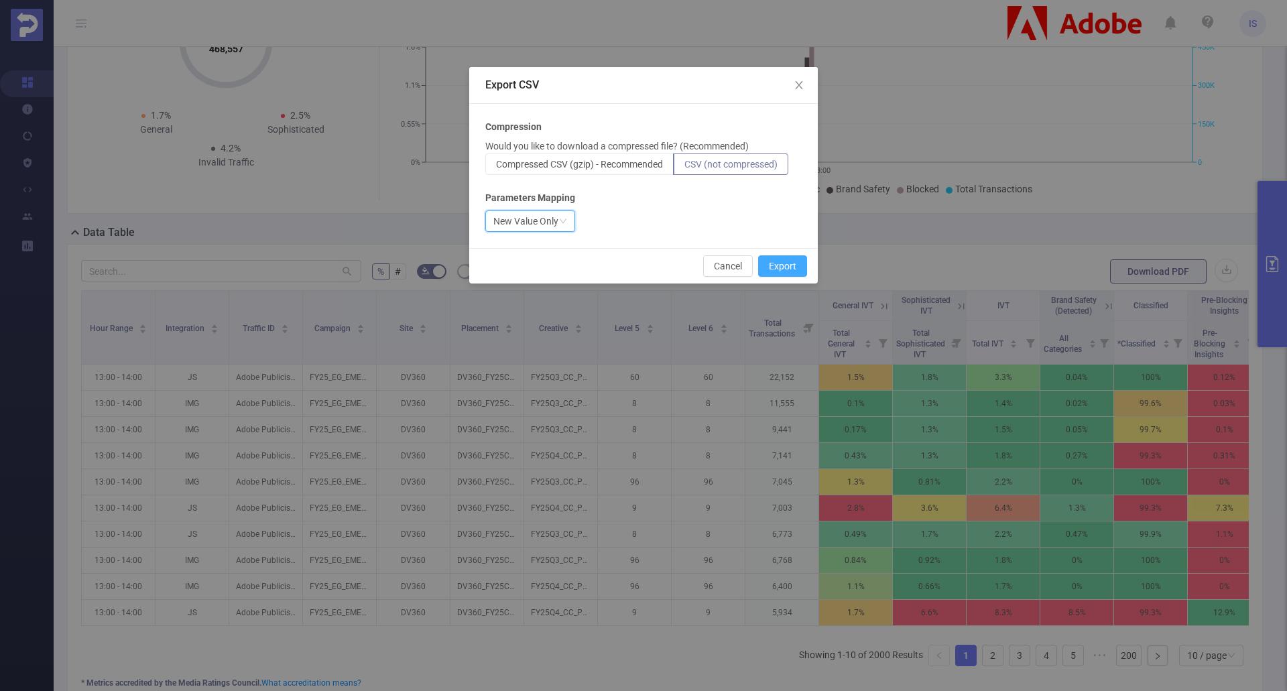
click at [786, 269] on button "Export" at bounding box center [782, 265] width 49 height 21
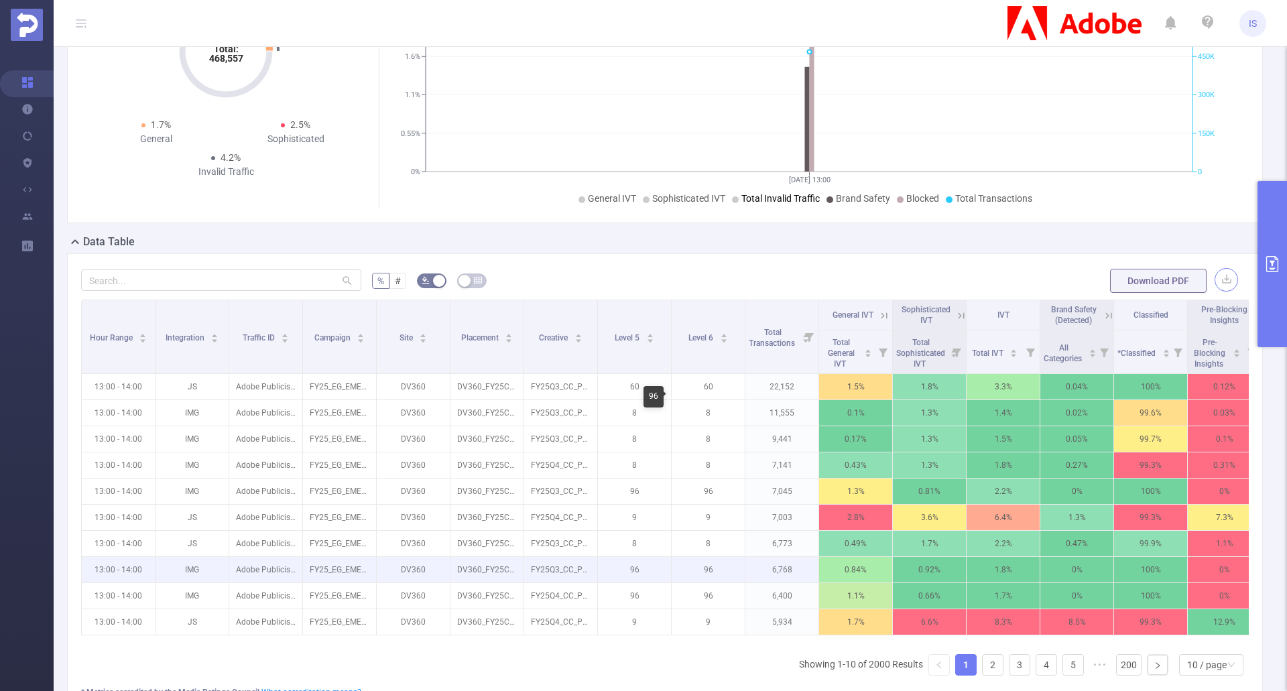
scroll to position [0, 0]
